Goal: Find contact information: Find contact information

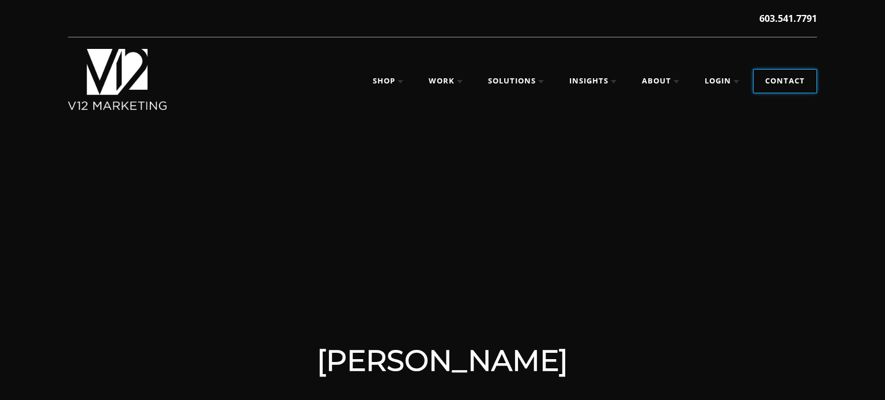
click at [769, 83] on link "Contact" at bounding box center [784, 81] width 63 height 23
